Goal: Find specific page/section: Find specific page/section

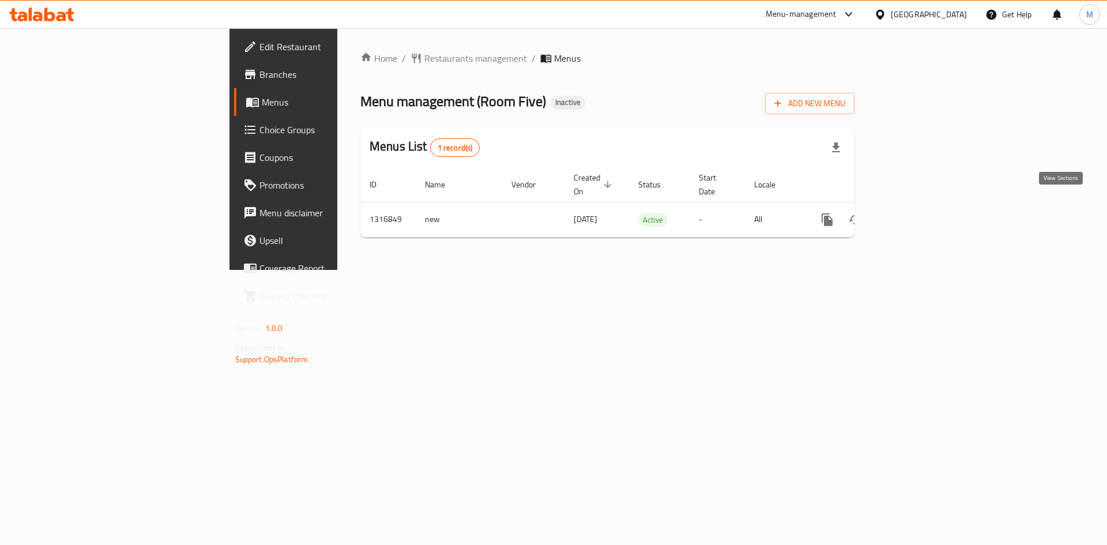
click at [917, 213] on icon "enhanced table" at bounding box center [910, 220] width 14 height 14
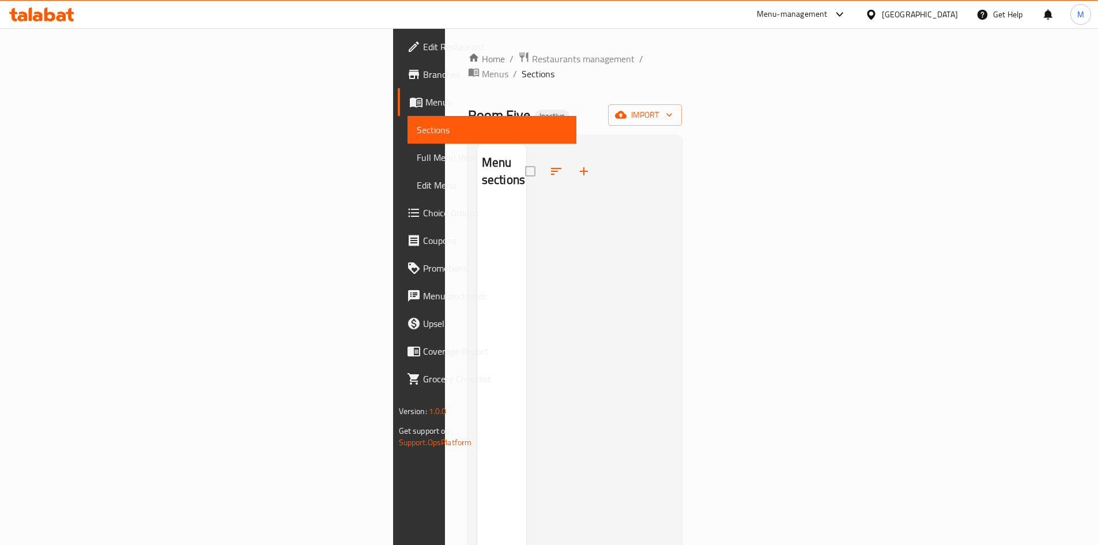
click at [930, 14] on div "[GEOGRAPHIC_DATA]" at bounding box center [920, 14] width 76 height 13
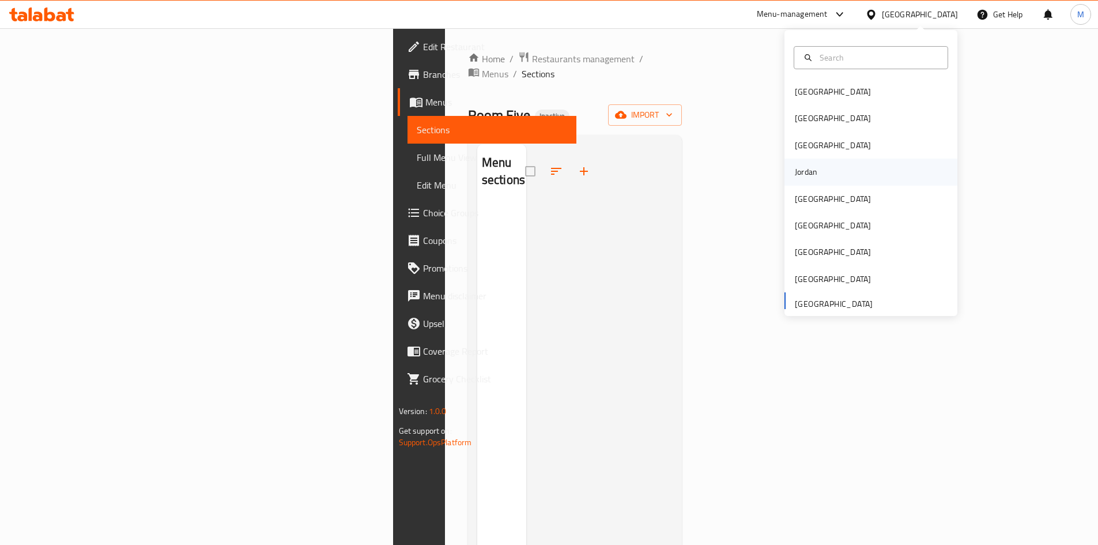
click at [801, 170] on div "Jordan" at bounding box center [806, 171] width 22 height 13
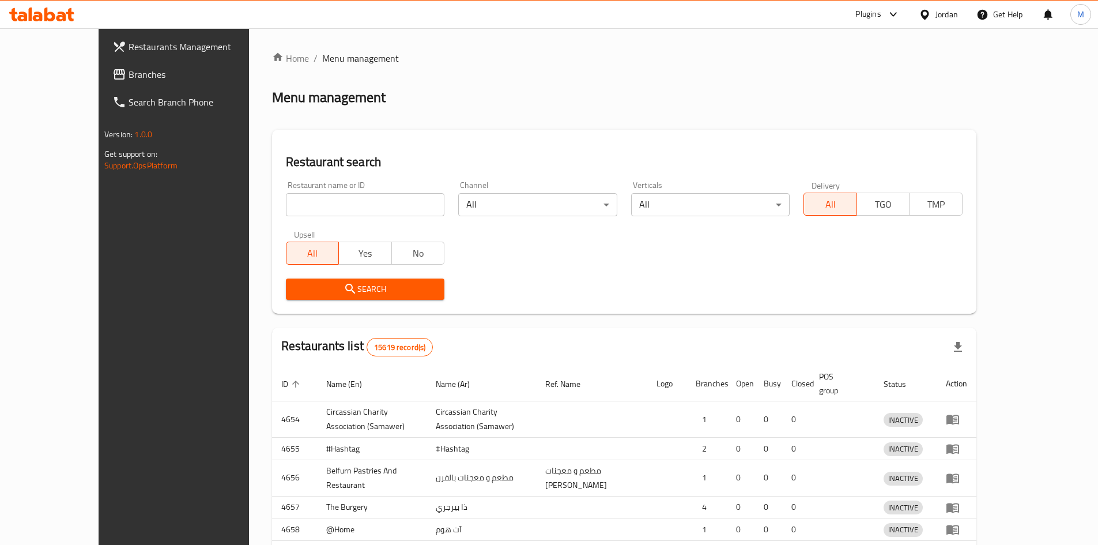
click at [878, 17] on div at bounding box center [549, 272] width 1098 height 545
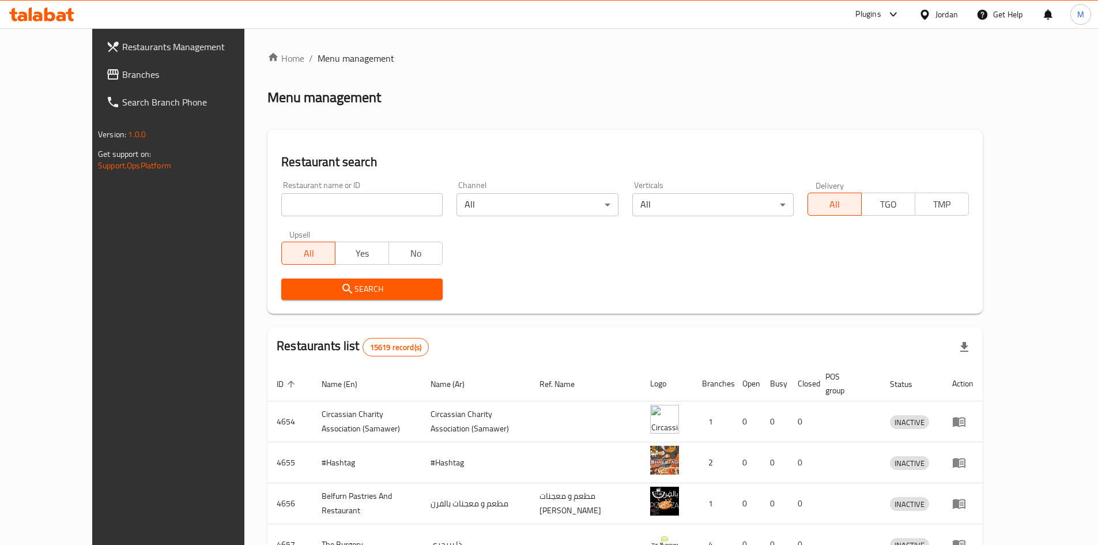
click at [880, 14] on div "Plugins" at bounding box center [867, 14] width 25 height 14
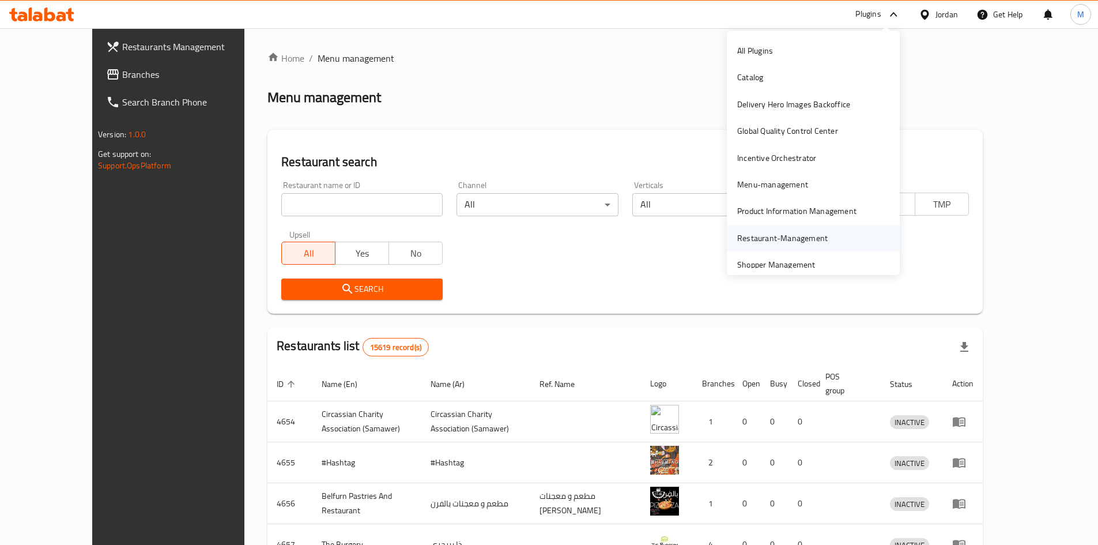
click at [772, 244] on div "Restaurant-Management" at bounding box center [782, 238] width 90 height 13
